Goal: Information Seeking & Learning: Learn about a topic

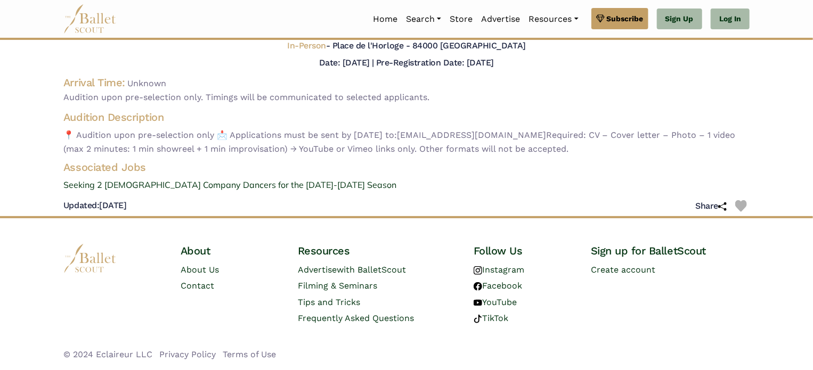
scroll to position [78, 0]
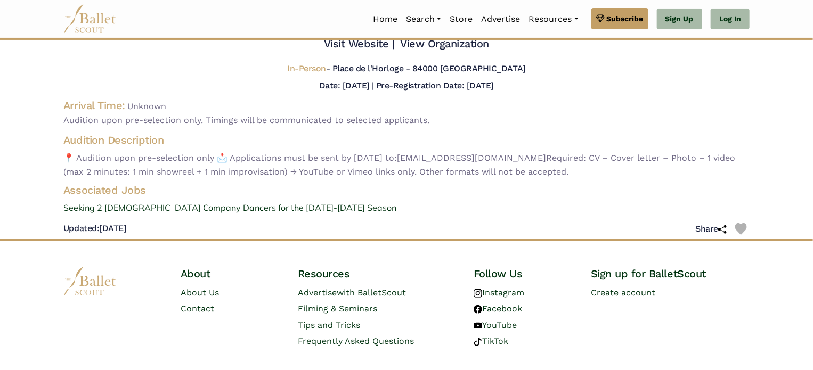
click at [305, 151] on span "📍 Audition upon pre-selection only 📩 Applications must be sent by [DATE] to: [E…" at bounding box center [406, 164] width 687 height 27
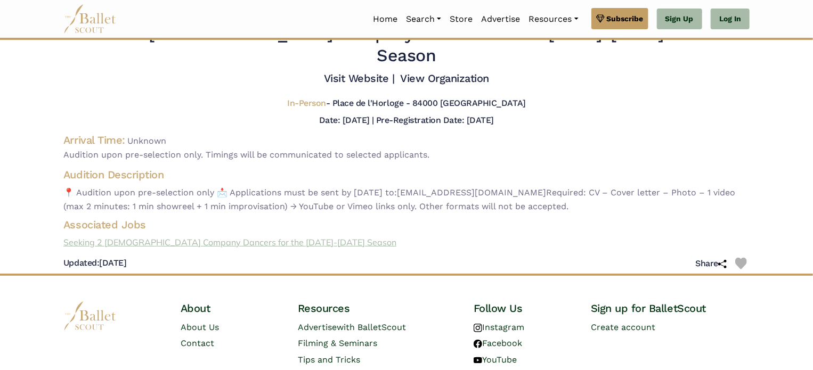
scroll to position [25, 0]
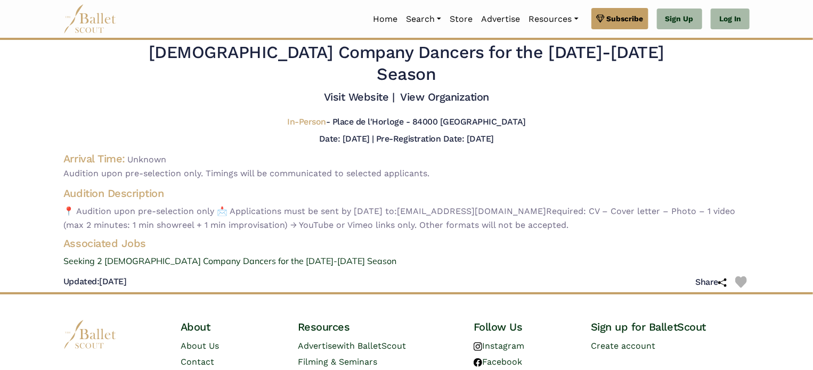
click at [360, 132] on div "Date: [DATE] |" at bounding box center [346, 139] width 55 height 14
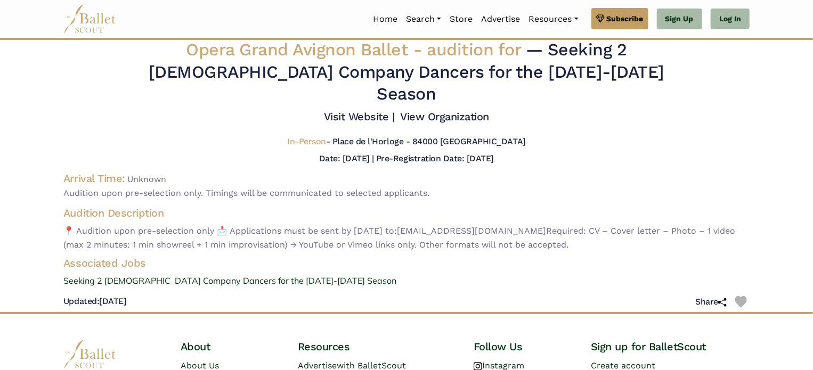
scroll to position [0, 0]
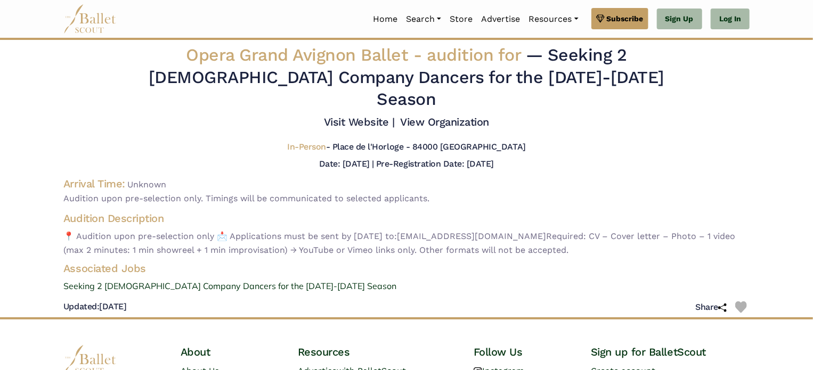
click at [342, 159] on h5 "Date: [DATE] |" at bounding box center [346, 164] width 55 height 10
drag, startPoint x: 374, startPoint y: 140, endPoint x: 362, endPoint y: 140, distance: 12.3
click at [362, 159] on h5 "Date: [DATE] |" at bounding box center [346, 164] width 55 height 10
click at [143, 192] on span "Audition upon pre-selection only. Timings will be communicated to selected appl…" at bounding box center [406, 199] width 687 height 14
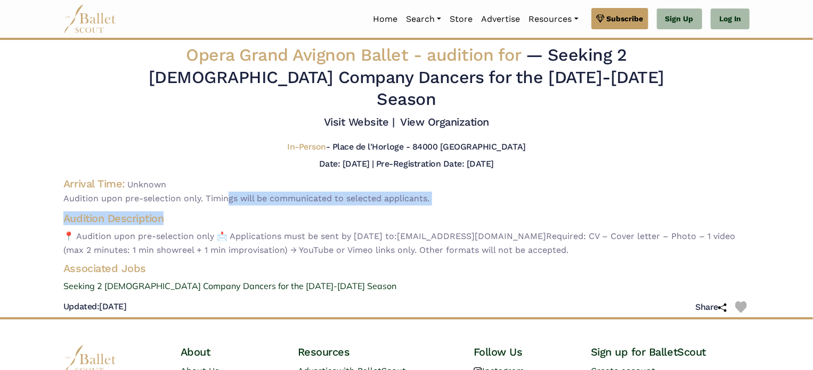
drag, startPoint x: 222, startPoint y: 172, endPoint x: 276, endPoint y: 200, distance: 60.6
click at [276, 200] on div "Opera Grand Avignon Ballet - audition for — Seeking 2 [DEMOGRAPHIC_DATA] Compan…" at bounding box center [407, 180] width 704 height 273
click at [276, 212] on h4 "Audition Description" at bounding box center [406, 219] width 687 height 14
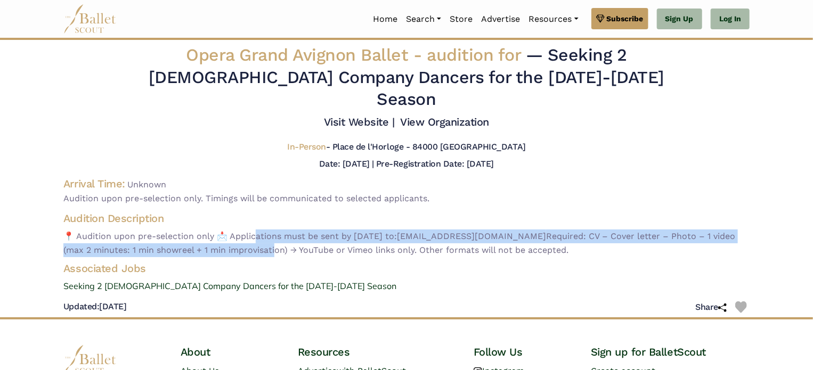
drag, startPoint x: 260, startPoint y: 213, endPoint x: 269, endPoint y: 233, distance: 22.5
click at [269, 233] on span "📍 Audition upon pre-selection only 📩 Applications must be sent by [DATE] to: [E…" at bounding box center [406, 243] width 687 height 27
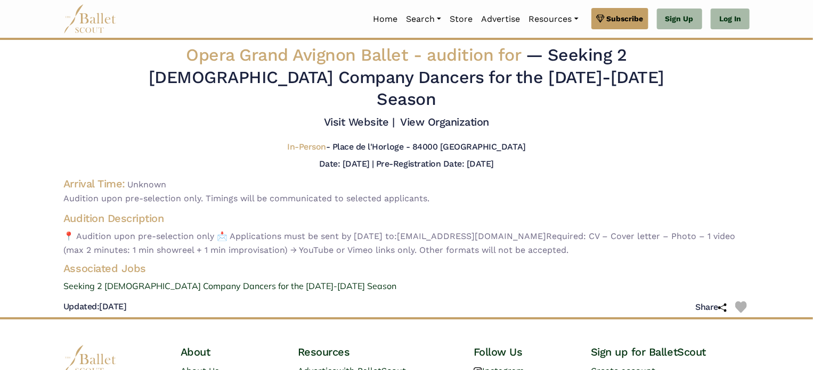
click at [273, 185] on div "Opera Grand Avignon Ballet - audition for — Seeking 2 [DEMOGRAPHIC_DATA] Compan…" at bounding box center [407, 180] width 704 height 273
click at [335, 151] on div "Opera Grand Avignon Ballet - audition for — Seeking 2 [DEMOGRAPHIC_DATA] Compan…" at bounding box center [407, 180] width 704 height 273
click at [353, 159] on h5 "Date: [DATE] |" at bounding box center [346, 164] width 55 height 10
click at [441, 60] on span "audition for" at bounding box center [474, 55] width 94 height 20
click at [370, 116] on link "Visit Website |" at bounding box center [359, 122] width 71 height 13
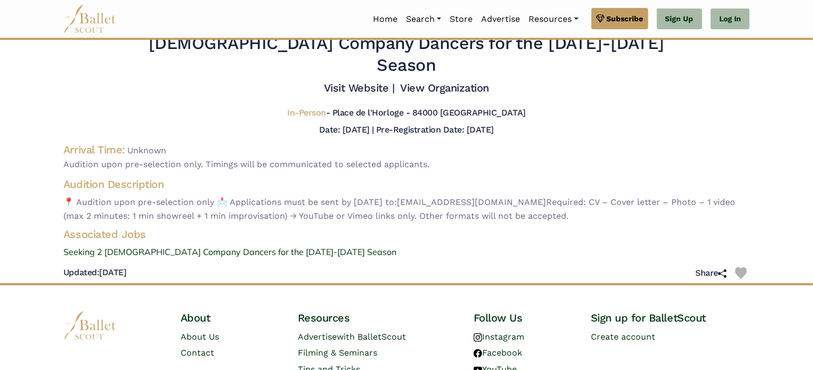
scroll to position [53, 0]
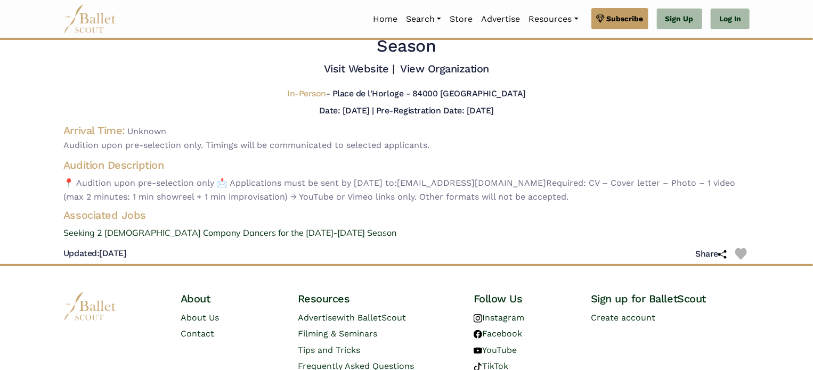
click at [179, 176] on span "📍 Audition upon pre-selection only 📩 Applications must be sent by [DATE] to: [E…" at bounding box center [406, 189] width 687 height 27
click at [220, 176] on span "📍 Audition upon pre-selection only 📩 Applications must be sent by [DATE] to: [E…" at bounding box center [406, 189] width 687 height 27
click at [269, 176] on span "📍 Audition upon pre-selection only 📩 Applications must be sent by [DATE] to: [E…" at bounding box center [406, 189] width 687 height 27
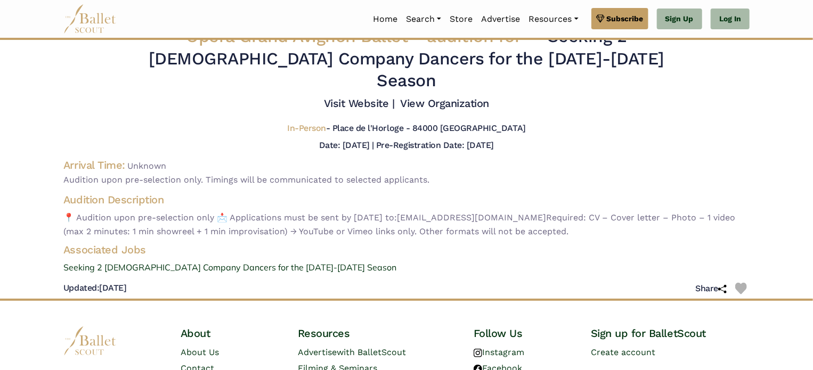
scroll to position [0, 0]
